Goal: Check status: Check status

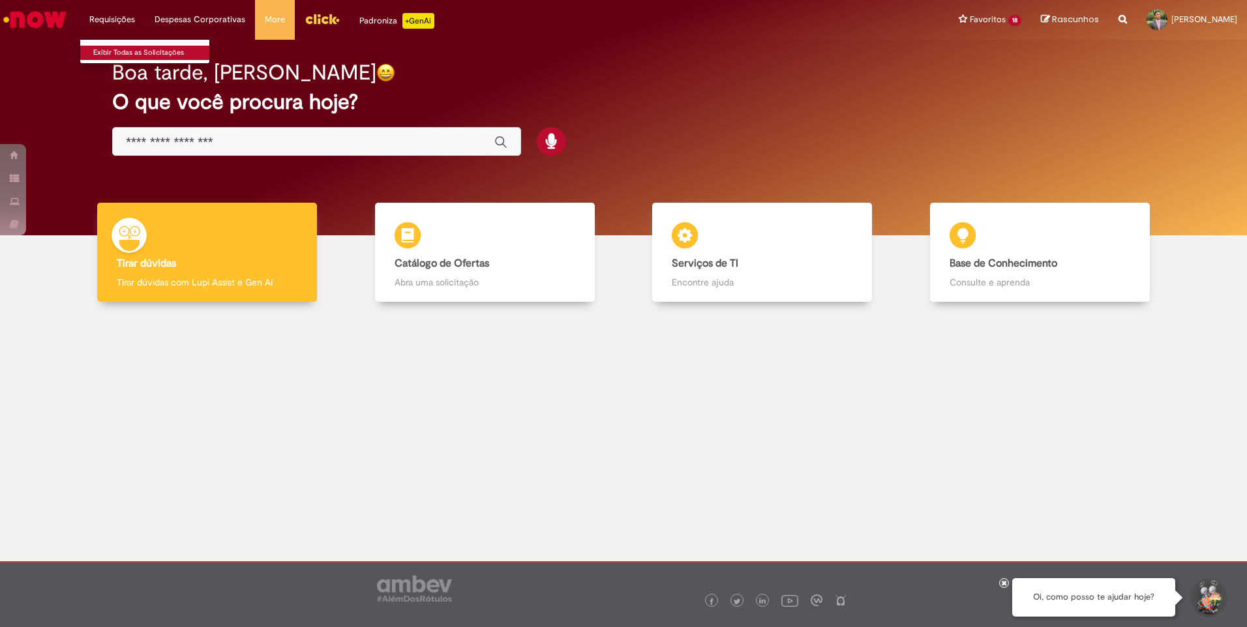
click at [127, 51] on link "Exibir Todas as Solicitações" at bounding box center [151, 53] width 143 height 14
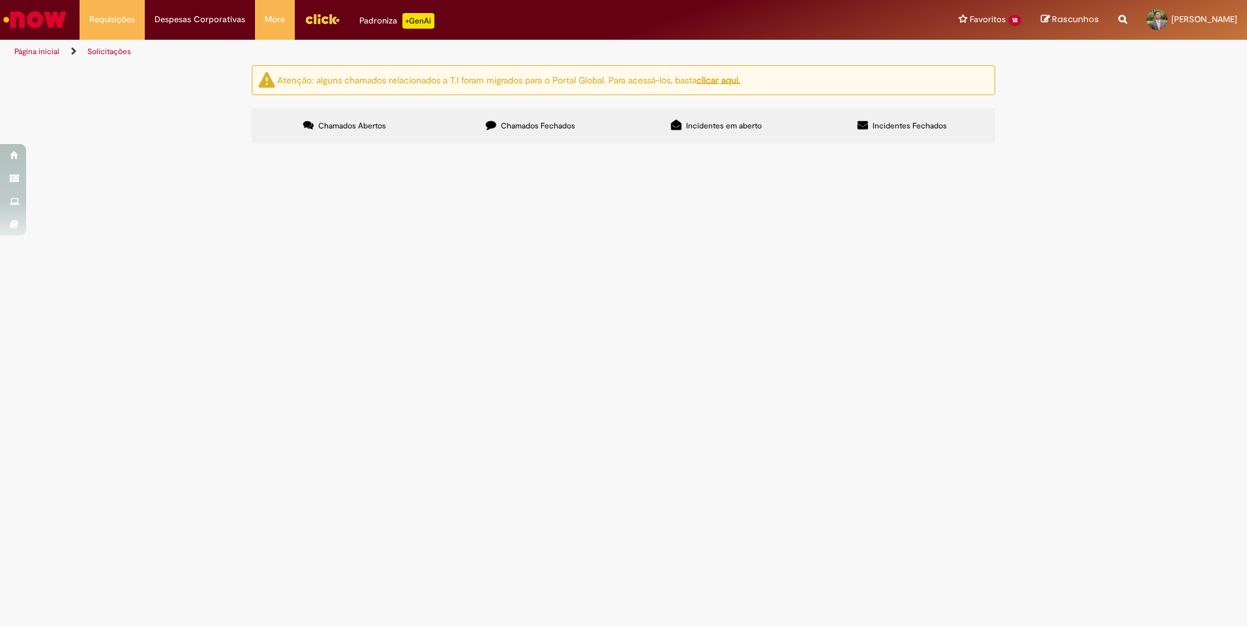
click at [902, 121] on span "Incidentes Fechados" at bounding box center [910, 126] width 74 height 10
click at [530, 121] on span "Chamados Fechados" at bounding box center [538, 126] width 74 height 10
click at [0, 0] on td at bounding box center [0, 0] width 0 height 0
click at [0, 0] on span "Acerto Contábil Fabril - Inclusão" at bounding box center [0, 0] width 0 height 0
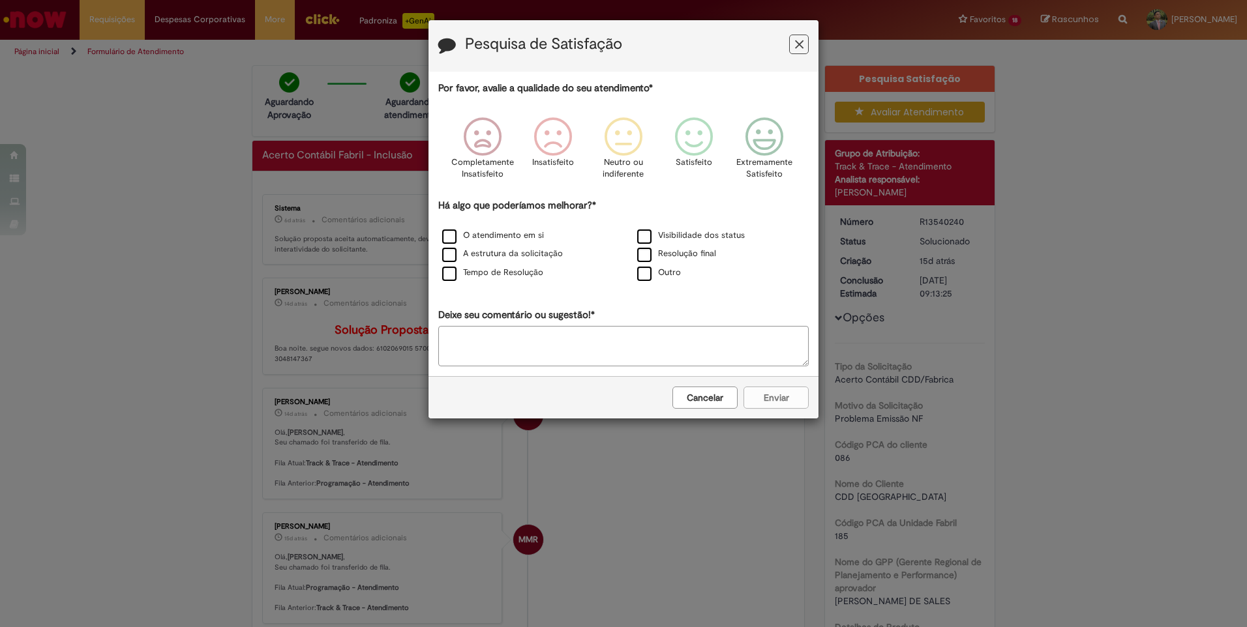
click at [798, 45] on icon "Feedback" at bounding box center [799, 45] width 8 height 14
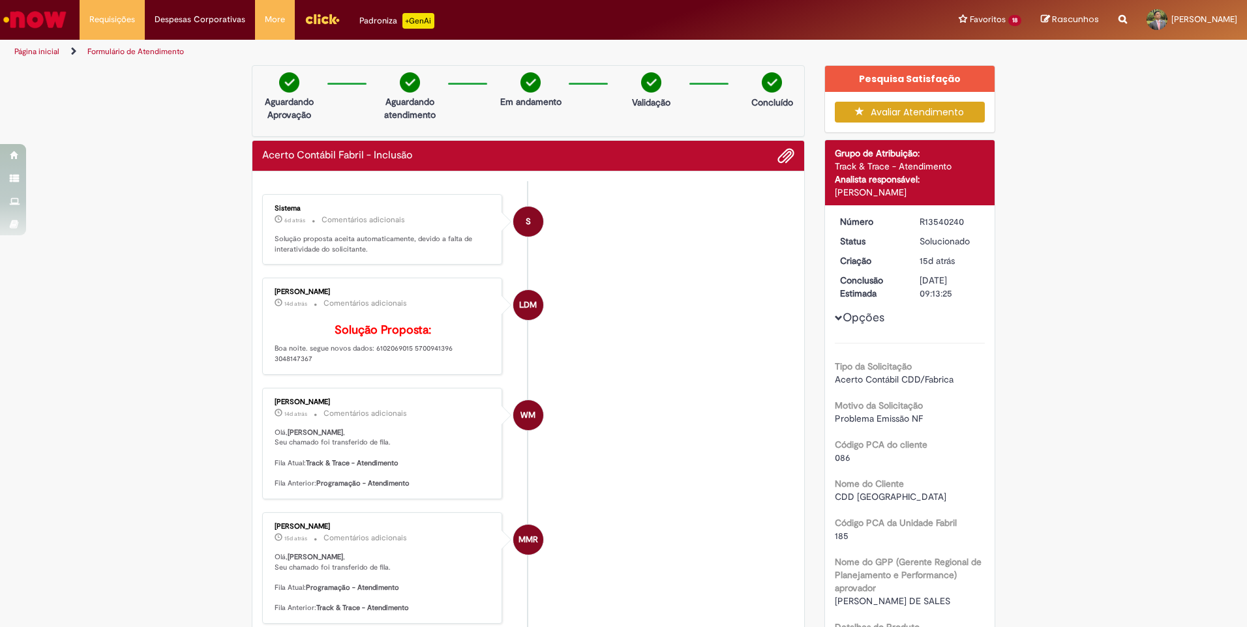
click at [776, 236] on li "S Sistema 6d atrás 6 dias atrás Comentários adicionais Solução proposta aceita …" at bounding box center [528, 229] width 532 height 71
drag, startPoint x: 917, startPoint y: 219, endPoint x: 961, endPoint y: 223, distance: 44.5
click at [961, 223] on div "R13540240" at bounding box center [950, 221] width 61 height 13
copy div "R13540240"
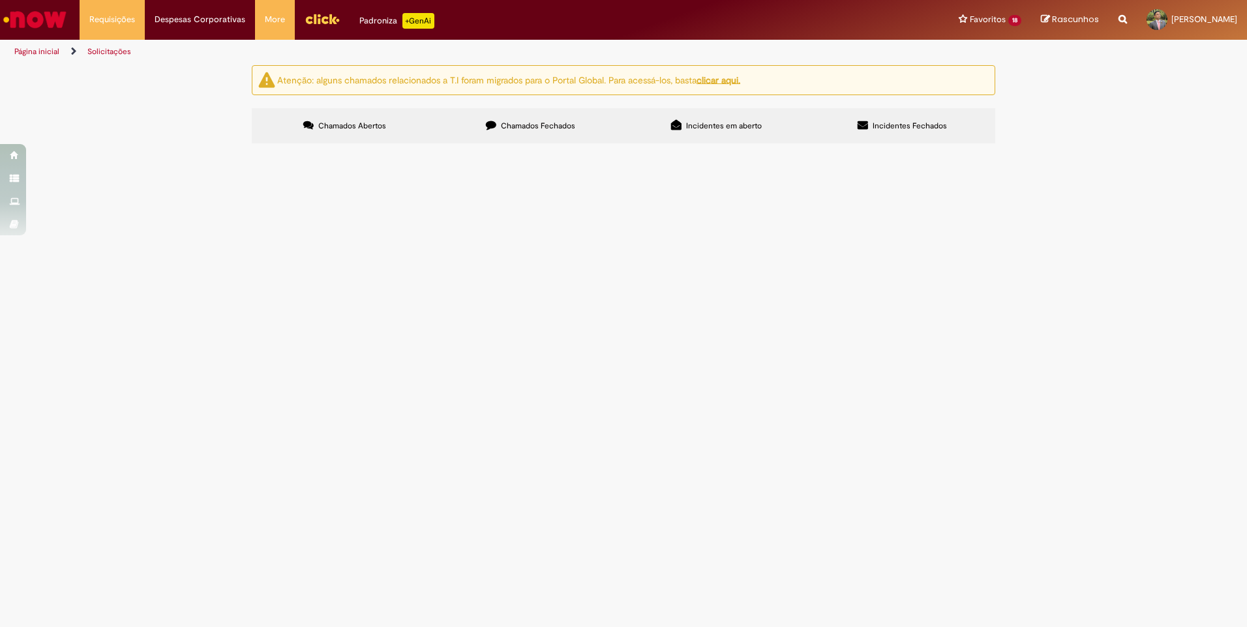
click at [541, 124] on span "Chamados Fechados" at bounding box center [538, 126] width 74 height 10
click at [0, 0] on span "Acerto Contábil Fabril - Inclusão" at bounding box center [0, 0] width 0 height 0
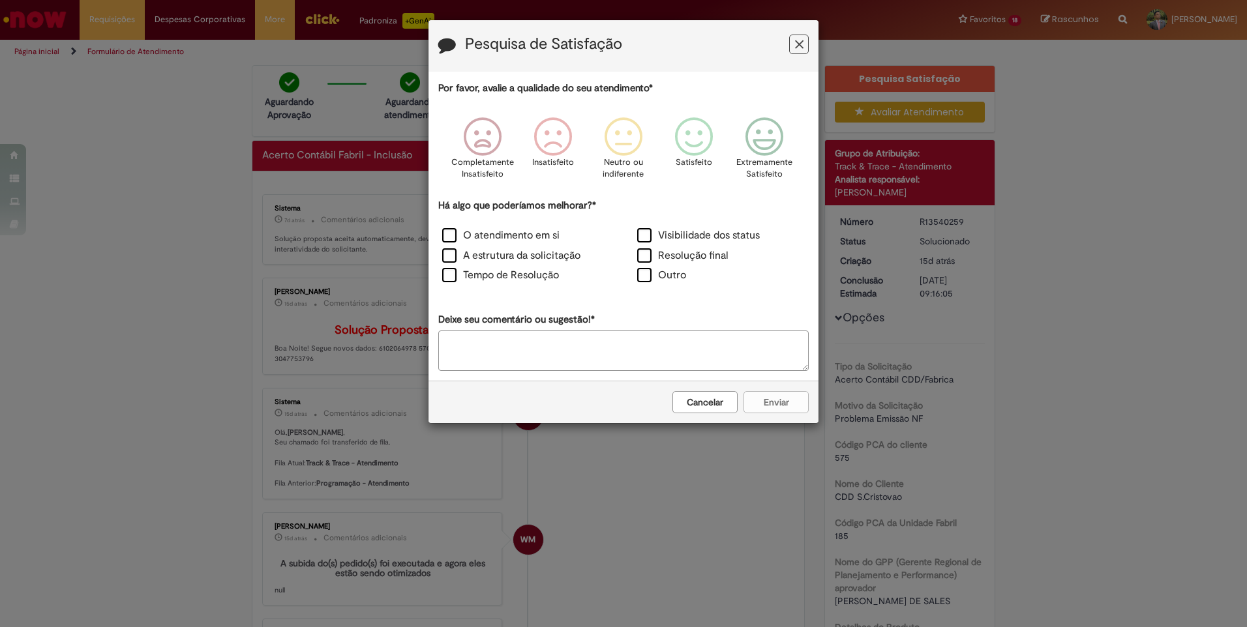
click at [799, 47] on icon "Feedback" at bounding box center [799, 45] width 8 height 14
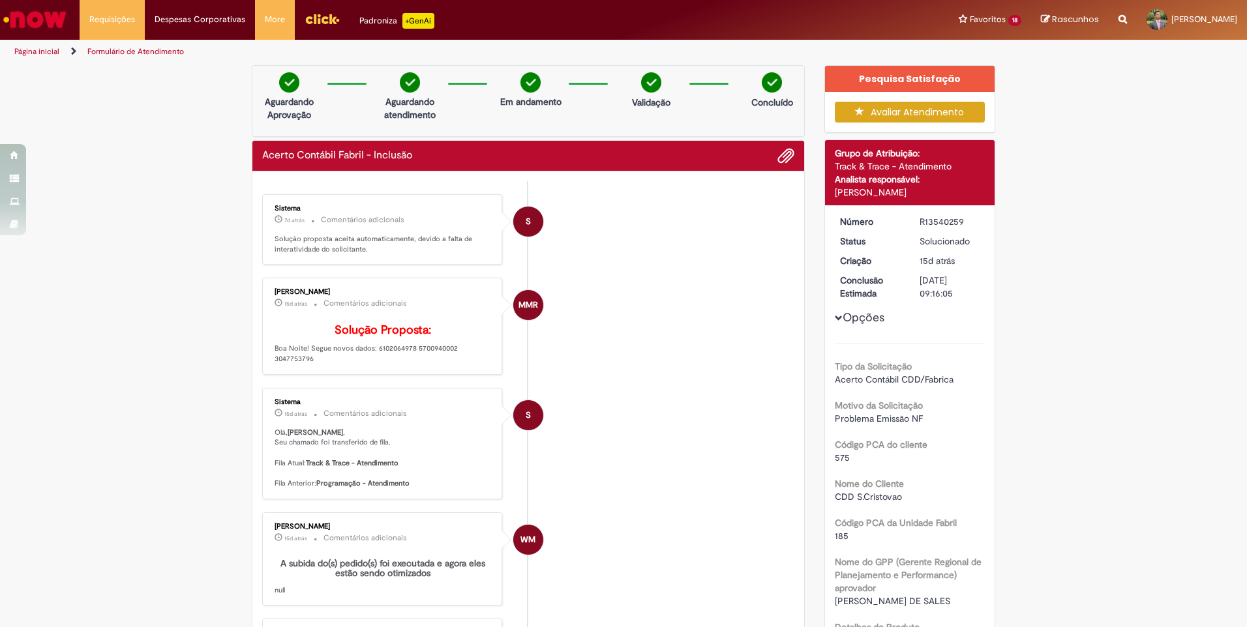
drag, startPoint x: 915, startPoint y: 222, endPoint x: 961, endPoint y: 220, distance: 46.4
click at [961, 220] on div "R13540259" at bounding box center [950, 221] width 61 height 13
copy div "R13540259"
drag, startPoint x: 305, startPoint y: 369, endPoint x: 321, endPoint y: 376, distance: 17.5
click at [321, 364] on p "Solução Proposta: Boa Noite! Segue novos dados: 6102064978 5700940002 3047753796" at bounding box center [383, 344] width 217 height 40
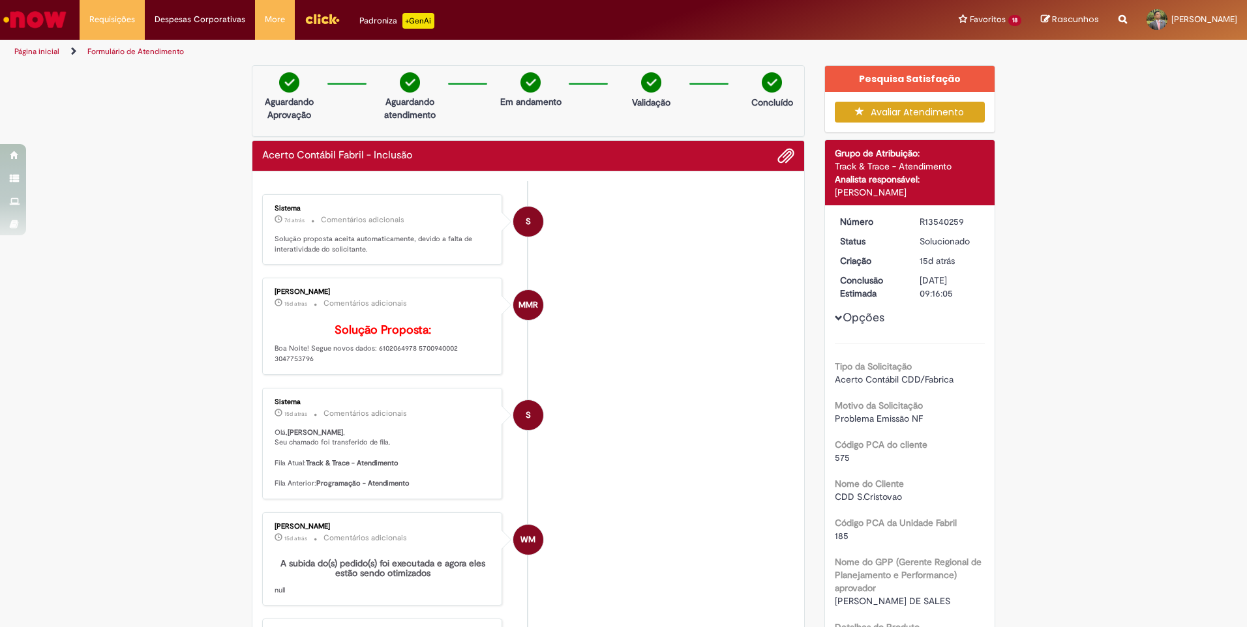
copy p "Segue novos dados: 6102064978 5700940002 3047753796"
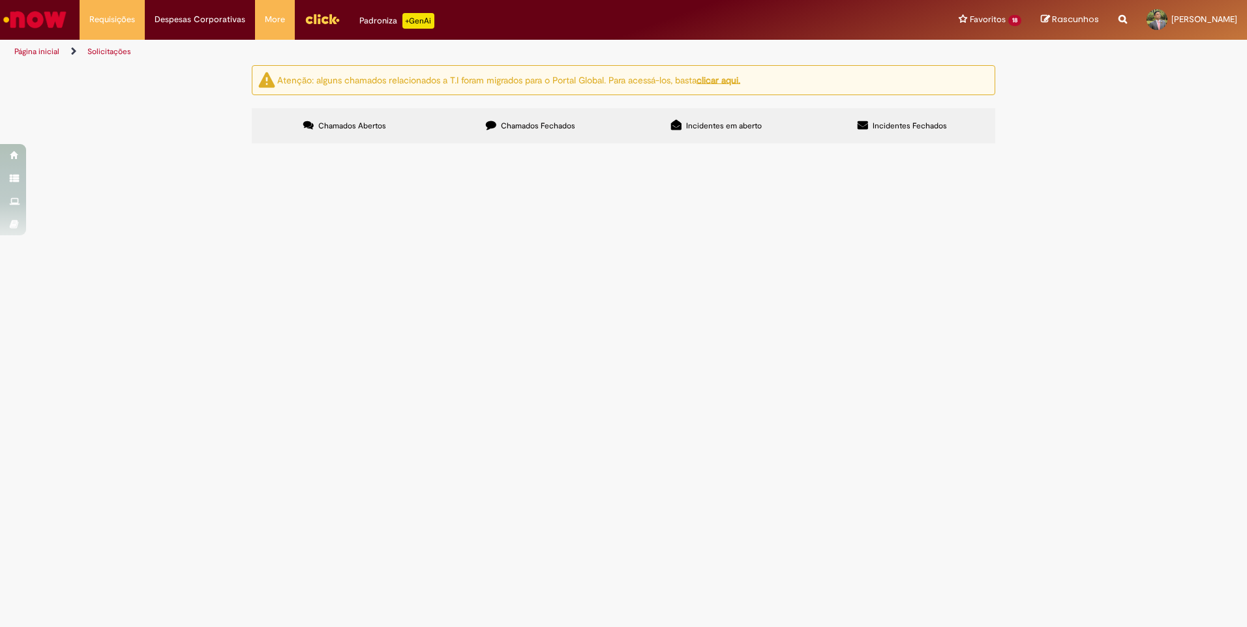
click at [543, 123] on span "Chamados Fechados" at bounding box center [538, 126] width 74 height 10
